Goal: Find specific page/section: Find specific page/section

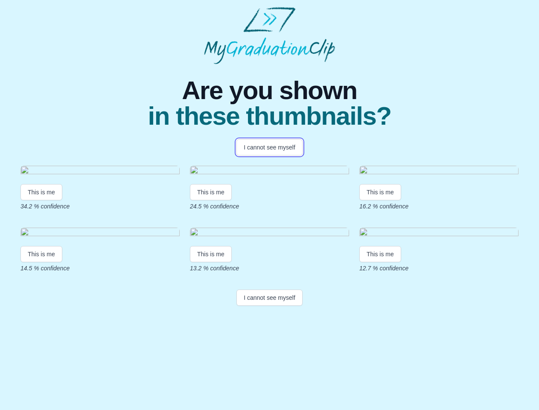
click at [269, 147] on button "I cannot see myself" at bounding box center [269, 147] width 66 height 16
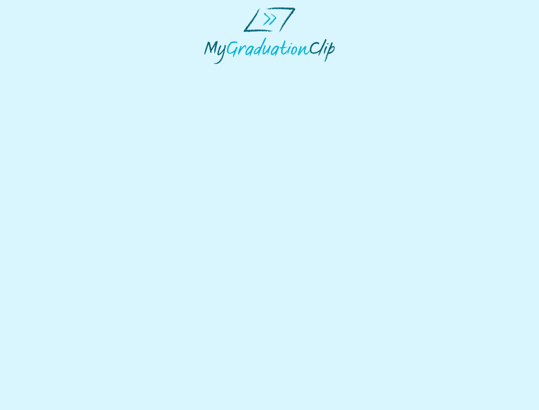
click at [41, 71] on html at bounding box center [269, 35] width 539 height 71
click at [212, 71] on html at bounding box center [269, 35] width 539 height 71
click at [382, 71] on html at bounding box center [269, 35] width 539 height 71
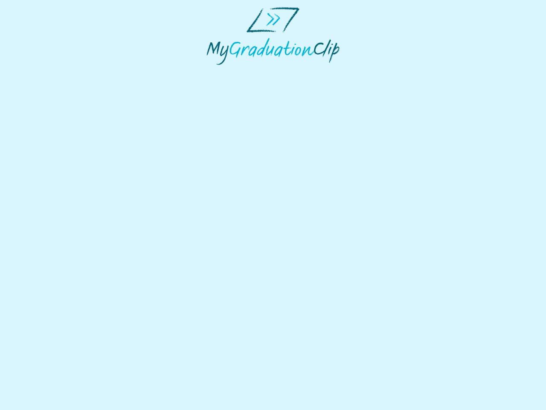
click at [41, 72] on html at bounding box center [273, 36] width 546 height 72
click at [212, 72] on html at bounding box center [273, 36] width 546 height 72
click at [382, 72] on html at bounding box center [273, 36] width 546 height 72
